Goal: Check status: Check status

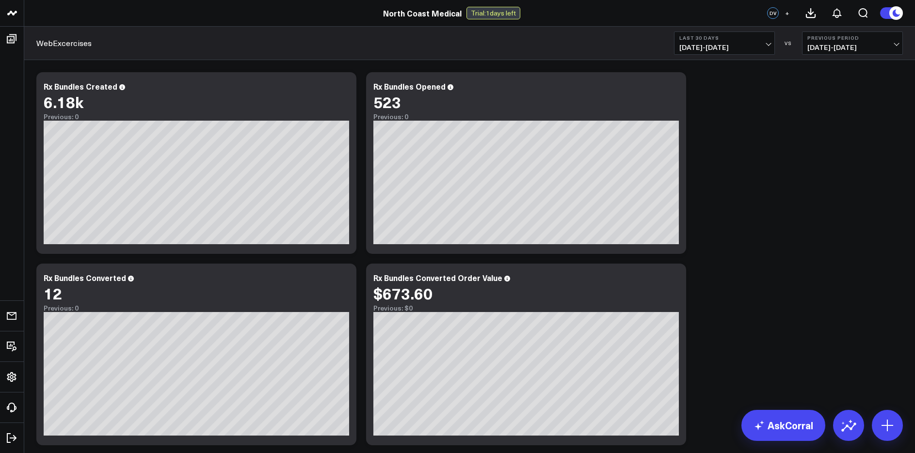
click at [729, 48] on span "07/14/25 - 08/12/25" at bounding box center [724, 48] width 90 height 8
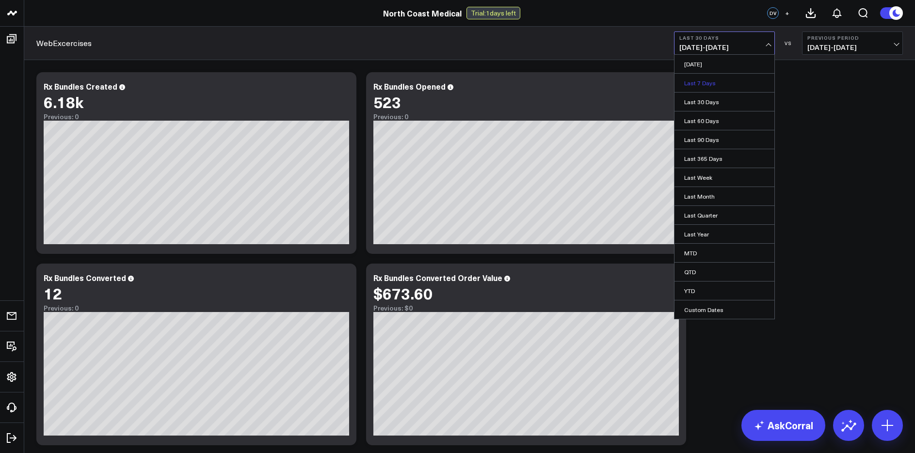
click at [722, 83] on link "Last 7 Days" at bounding box center [724, 83] width 100 height 18
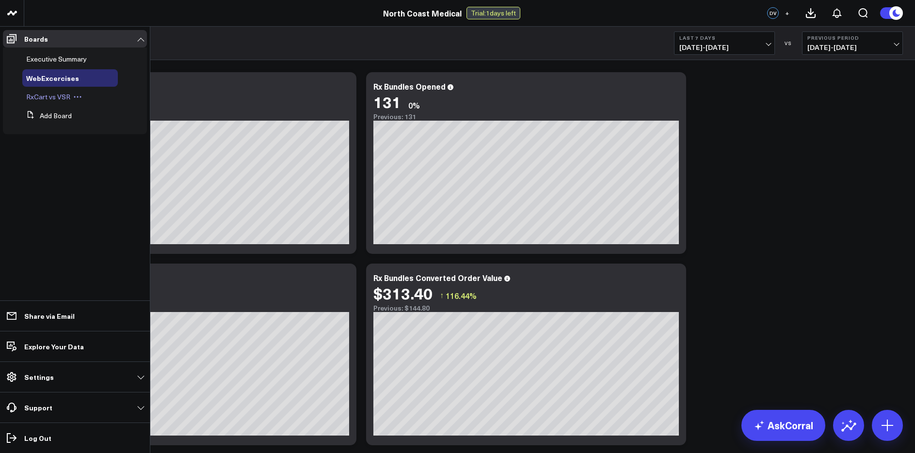
click at [44, 101] on span "RxCart vs VSR" at bounding box center [48, 96] width 44 height 9
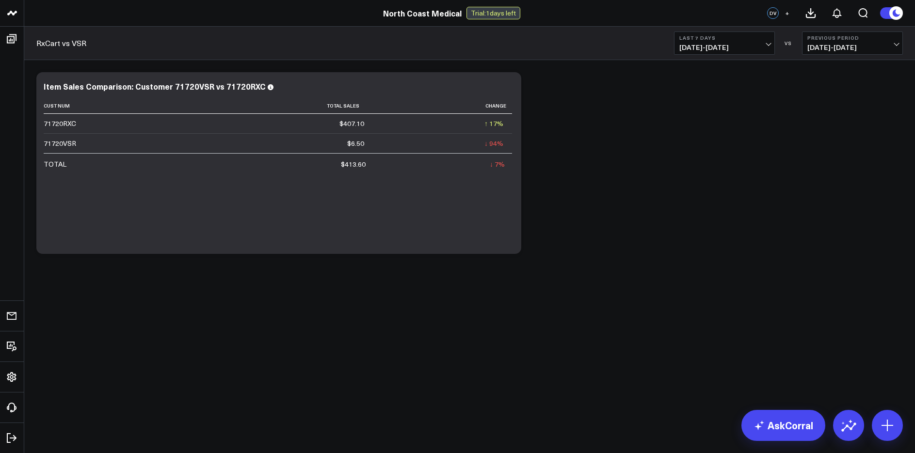
click at [686, 42] on button "Last 7 Days [DATE] - [DATE]" at bounding box center [724, 43] width 101 height 23
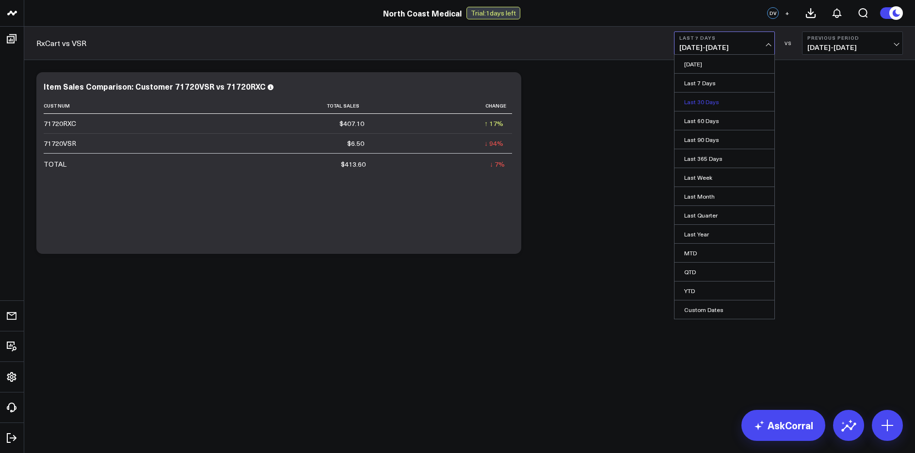
click at [684, 99] on link "Last 30 Days" at bounding box center [724, 102] width 100 height 18
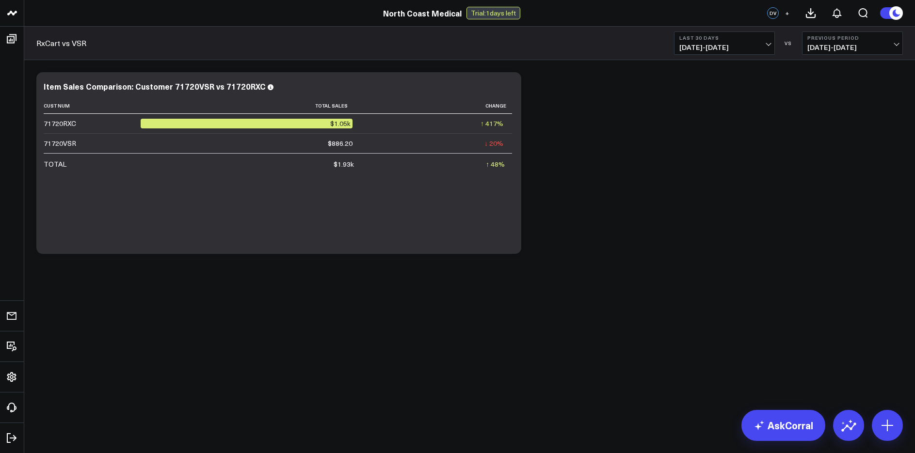
click at [711, 17] on div "North Coast Medical Trial: 1 days left" at bounding box center [451, 13] width 903 height 13
click at [701, 35] on b "Last 30 Days" at bounding box center [724, 38] width 90 height 6
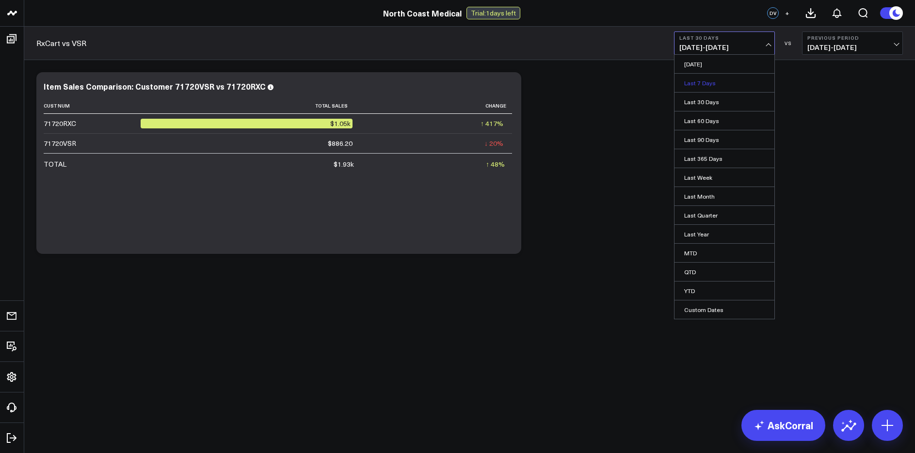
click at [684, 83] on link "Last 7 Days" at bounding box center [724, 83] width 100 height 18
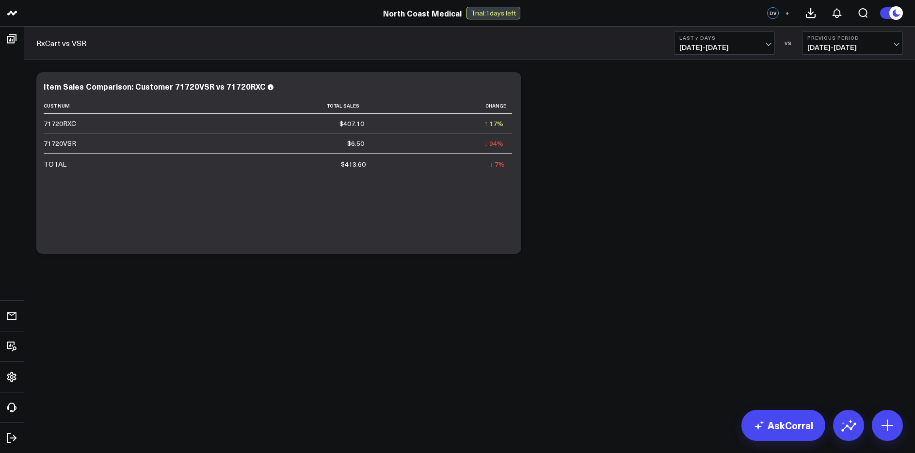
click at [693, 42] on button "Last 7 Days 08/06/25 - 08/12/25" at bounding box center [724, 43] width 101 height 23
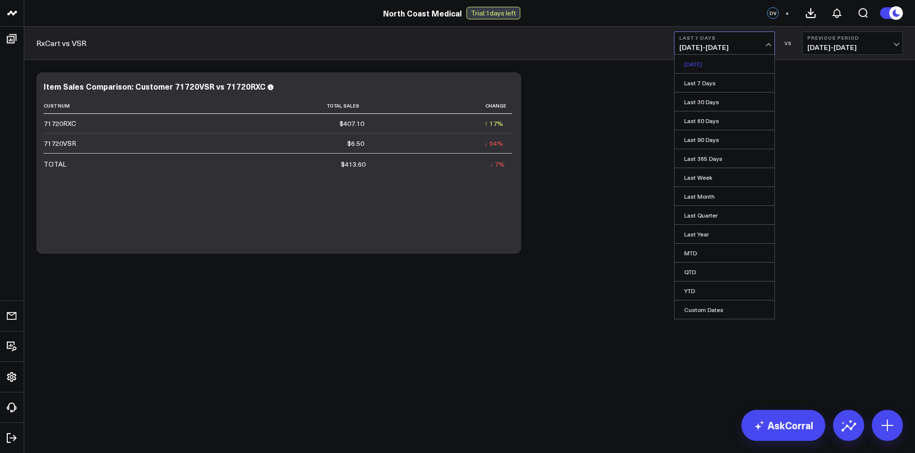
click at [687, 63] on link "Yesterday" at bounding box center [724, 64] width 100 height 18
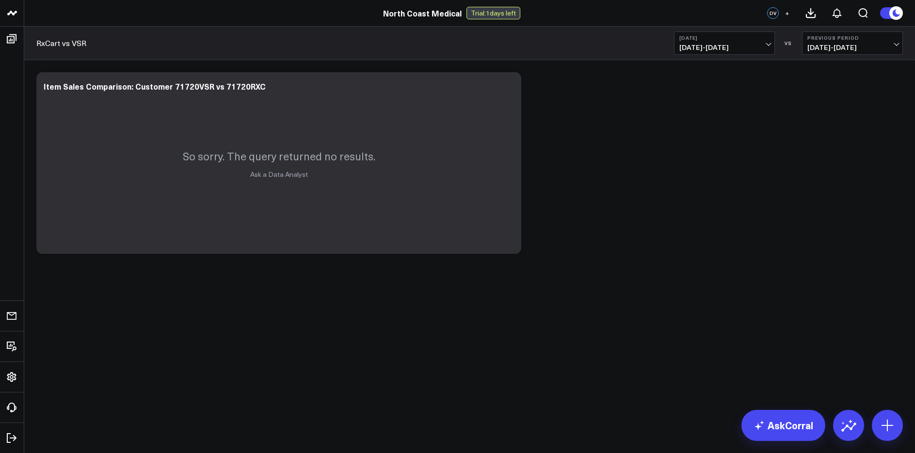
click at [697, 48] on span "08/12/25 - 08/12/25" at bounding box center [724, 48] width 90 height 8
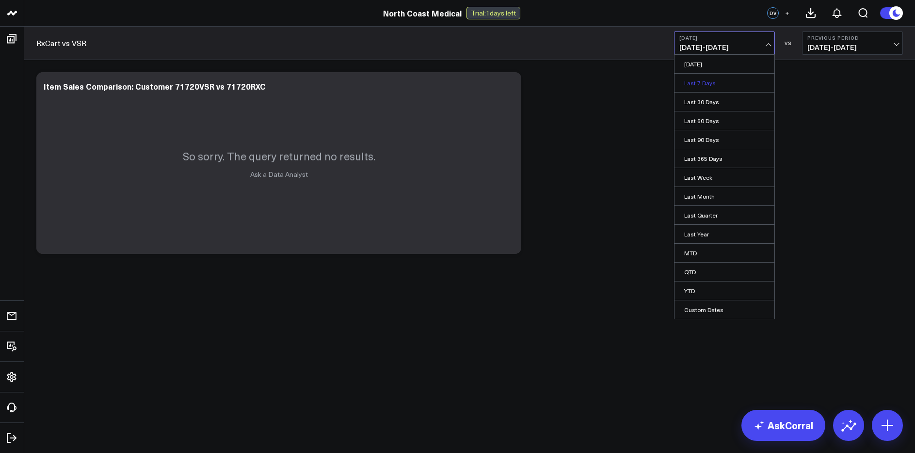
click at [688, 76] on link "Last 7 Days" at bounding box center [724, 83] width 100 height 18
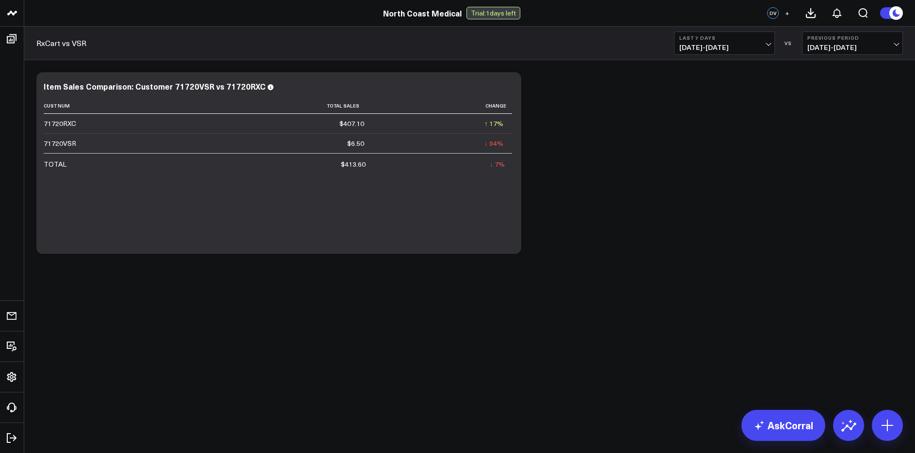
click at [723, 50] on span "08/06/25 - 08/12/25" at bounding box center [724, 48] width 90 height 8
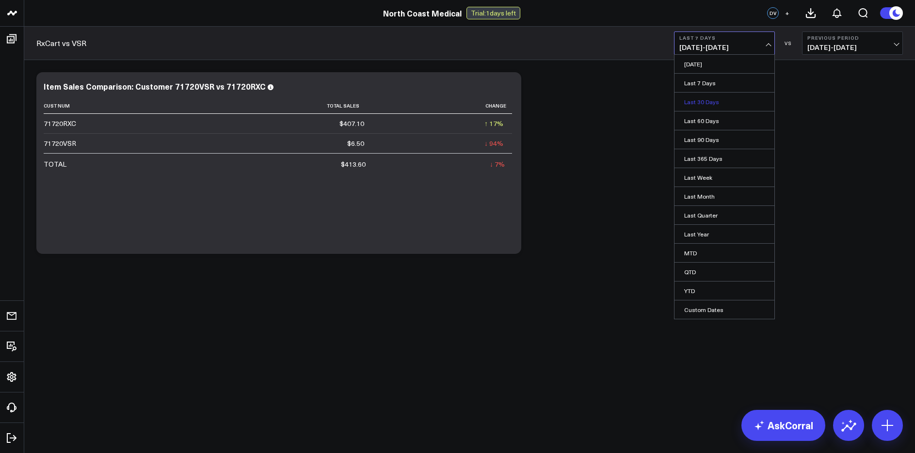
click at [714, 99] on link "Last 30 Days" at bounding box center [724, 102] width 100 height 18
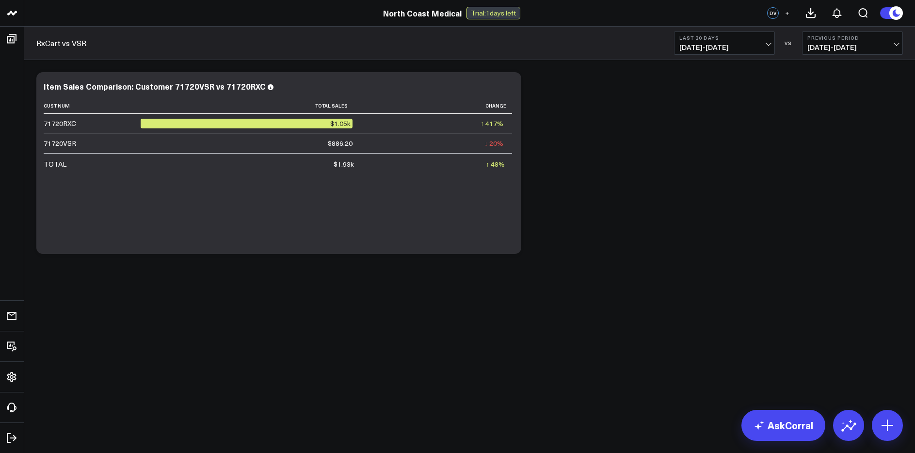
click at [721, 48] on span "07/14/25 - 08/12/25" at bounding box center [724, 48] width 90 height 8
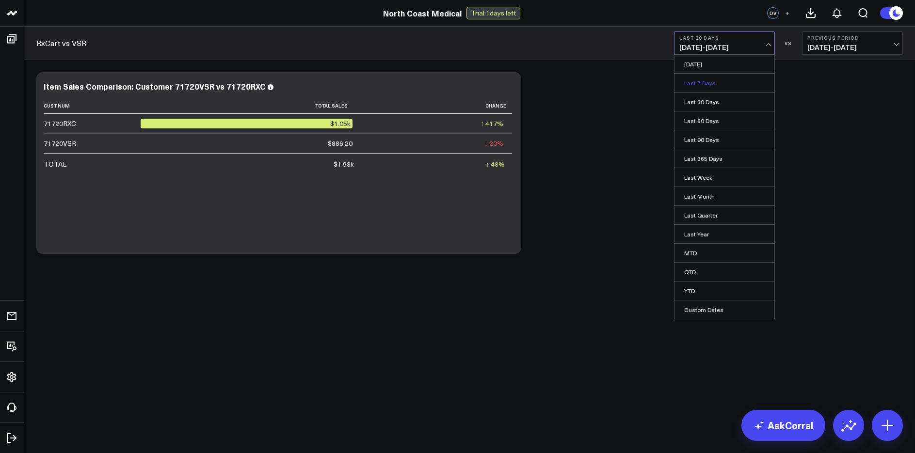
click at [722, 76] on link "Last 7 Days" at bounding box center [724, 83] width 100 height 18
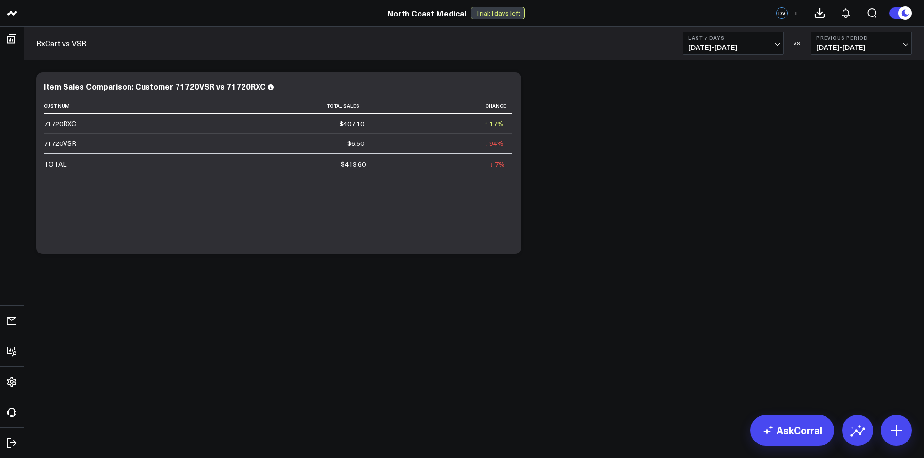
click at [730, 49] on span "08/06/25 - 08/12/25" at bounding box center [733, 48] width 90 height 8
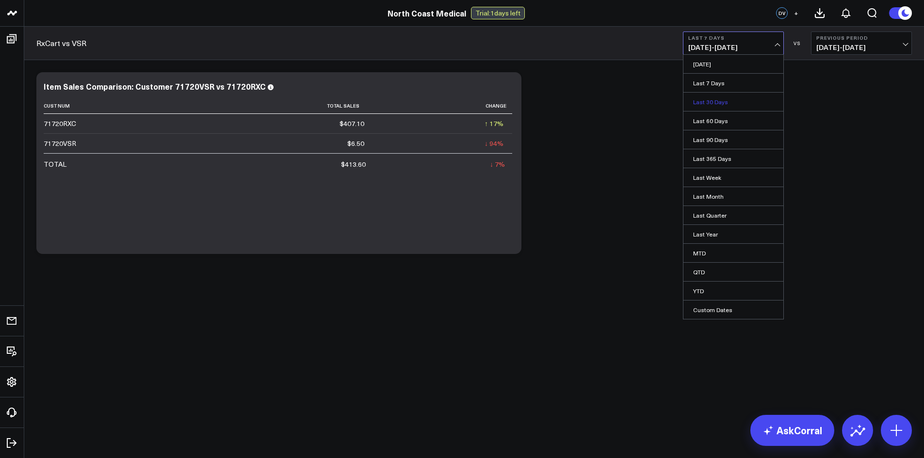
click at [721, 100] on link "Last 30 Days" at bounding box center [733, 102] width 100 height 18
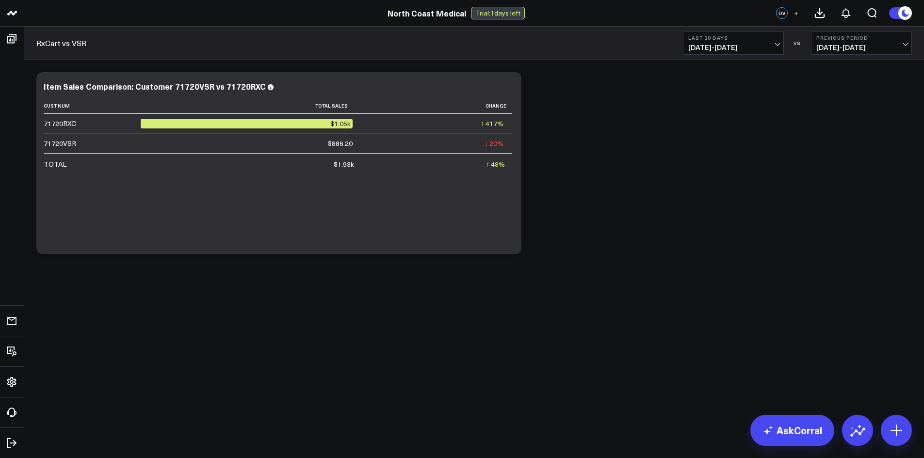
click at [731, 55] on div "RxCart vs VSR Last 30 Days 07/14/25 - 08/12/25 VS Previous Period 06/14/25 - 07…" at bounding box center [473, 43] width 899 height 33
click at [732, 39] on b "Last 30 Days" at bounding box center [733, 38] width 90 height 6
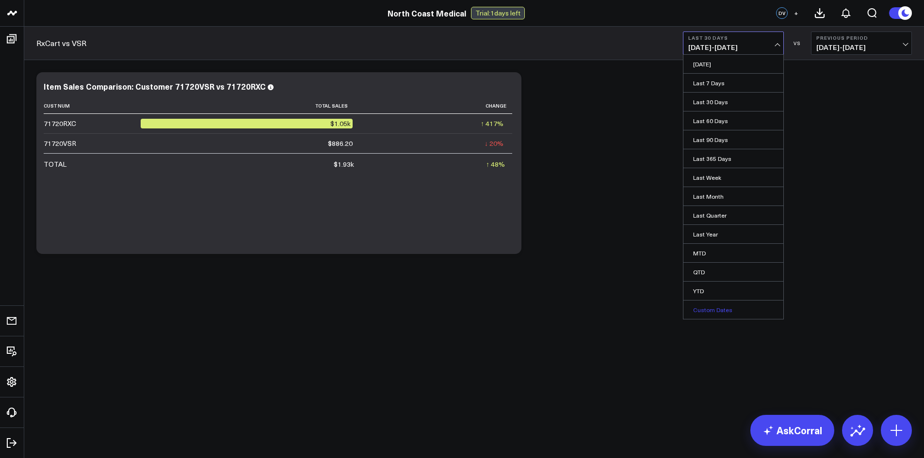
click at [723, 313] on link "Custom Dates" at bounding box center [733, 310] width 100 height 18
select select "7"
select select "2025"
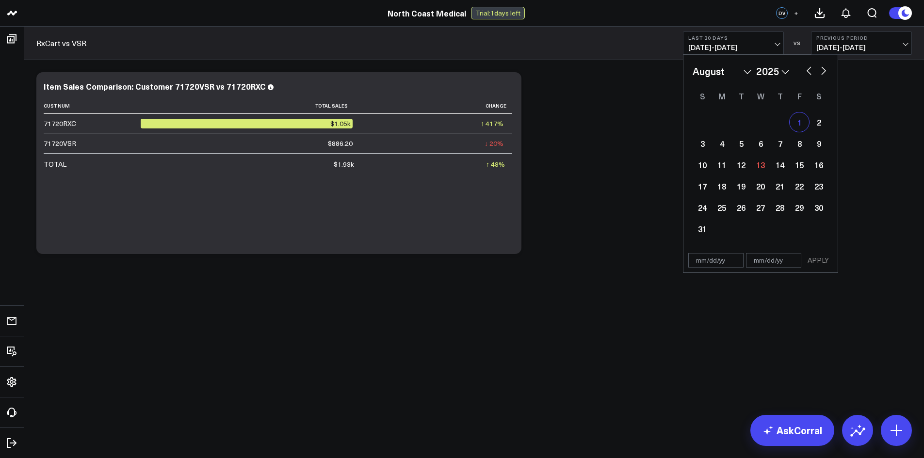
click at [802, 119] on div "1" at bounding box center [798, 121] width 19 height 19
type input "[DATE]"
select select "7"
select select "2025"
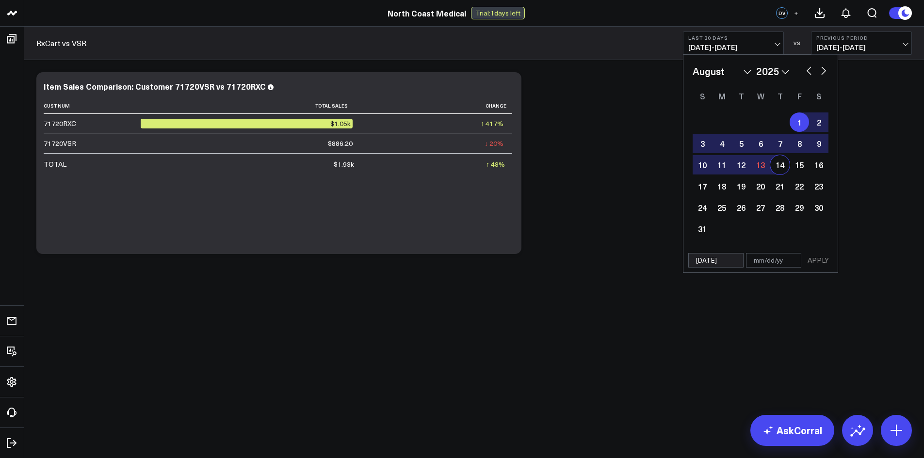
click at [784, 164] on div "14" at bounding box center [779, 164] width 19 height 19
type input "[DATE]"
select select "7"
select select "2025"
click at [814, 260] on button "APPLY" at bounding box center [817, 260] width 29 height 15
